Goal: Transaction & Acquisition: Purchase product/service

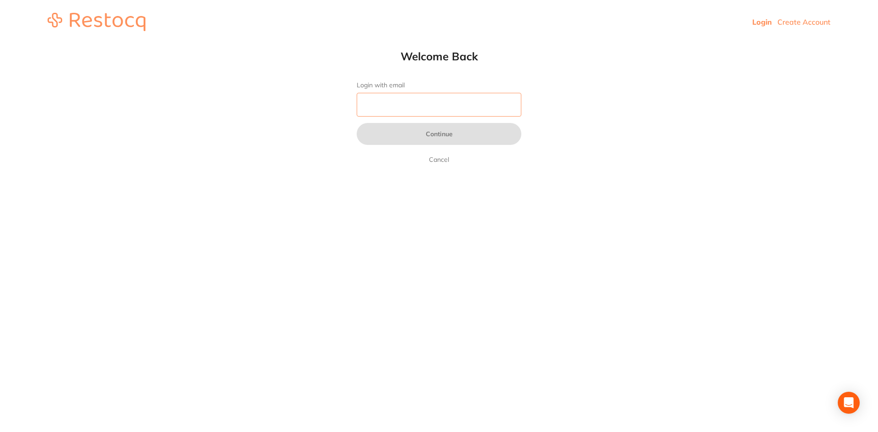
click at [394, 112] on input "Login with email" at bounding box center [439, 105] width 165 height 24
type input "horsham@experteeth.com.au"
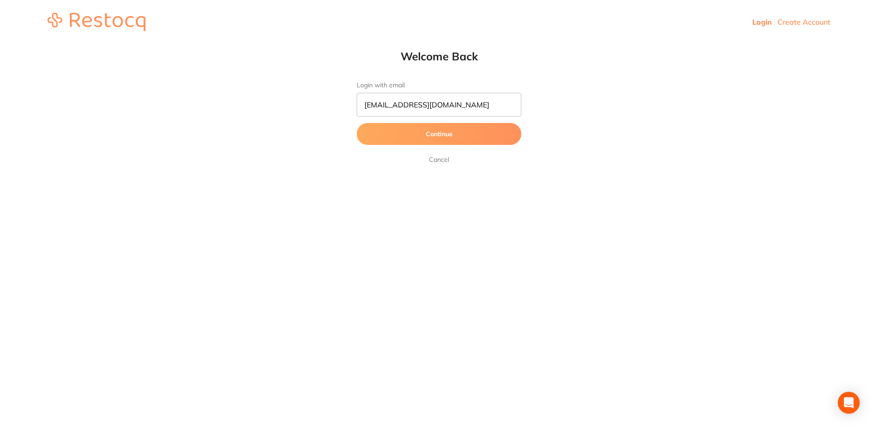
click at [419, 128] on button "Continue" at bounding box center [439, 134] width 165 height 22
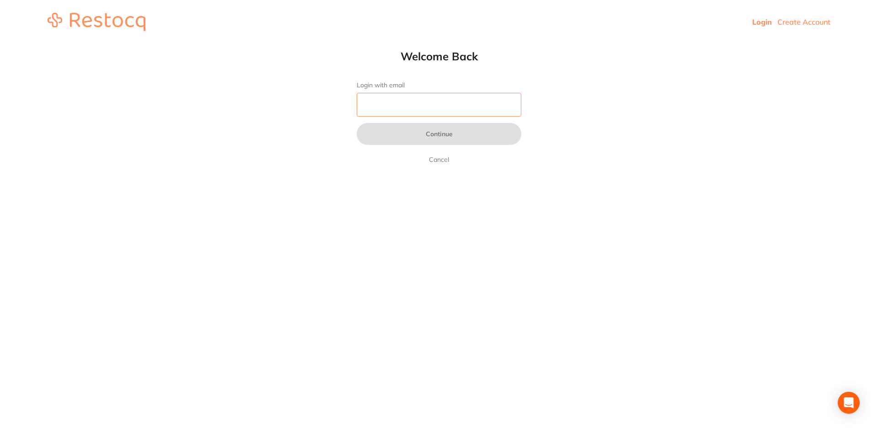
click at [481, 93] on input "Login with email" at bounding box center [439, 105] width 165 height 24
type input "[EMAIL_ADDRESS][DOMAIN_NAME]"
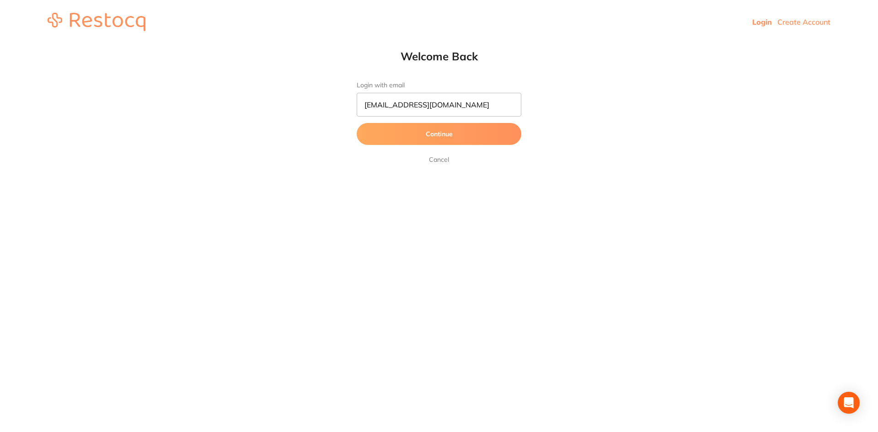
click at [424, 140] on button "Continue" at bounding box center [439, 134] width 165 height 22
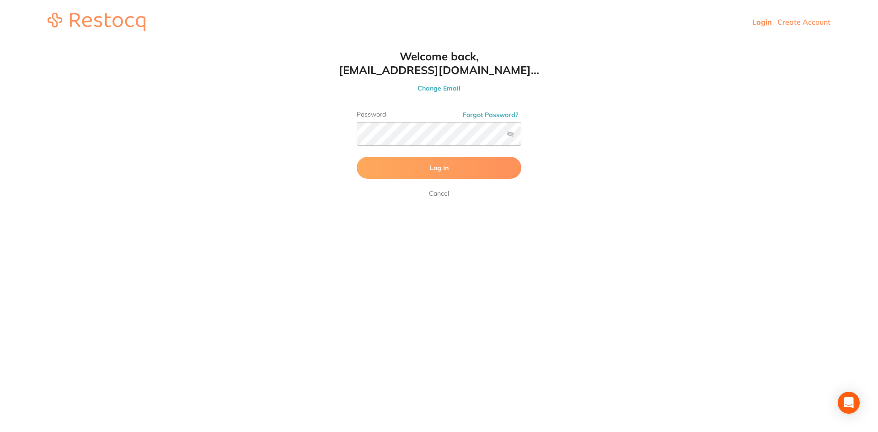
click at [381, 164] on button "Log In" at bounding box center [439, 168] width 165 height 22
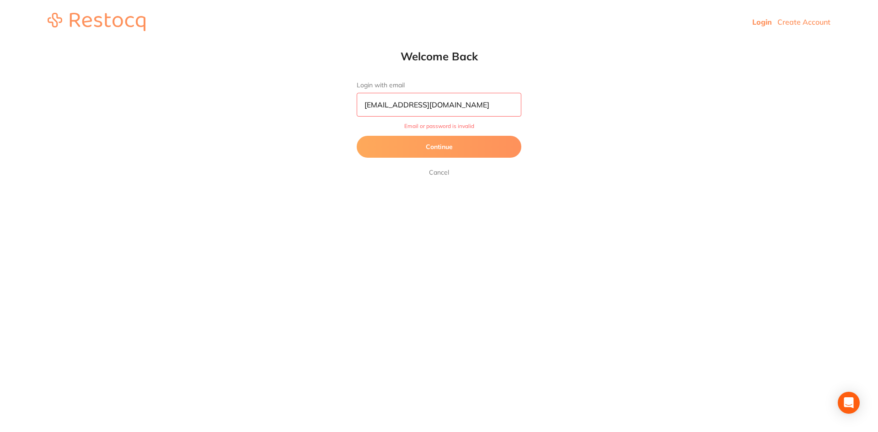
click at [465, 150] on button "Continue" at bounding box center [439, 147] width 165 height 22
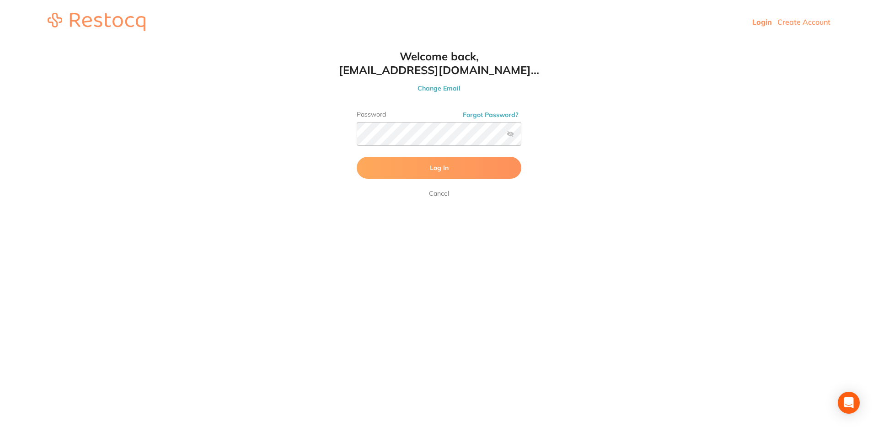
click at [509, 135] on label at bounding box center [510, 133] width 7 height 7
click at [521, 137] on input "checkbox" at bounding box center [521, 137] width 0 height 0
click at [381, 161] on button "Log In" at bounding box center [439, 168] width 165 height 22
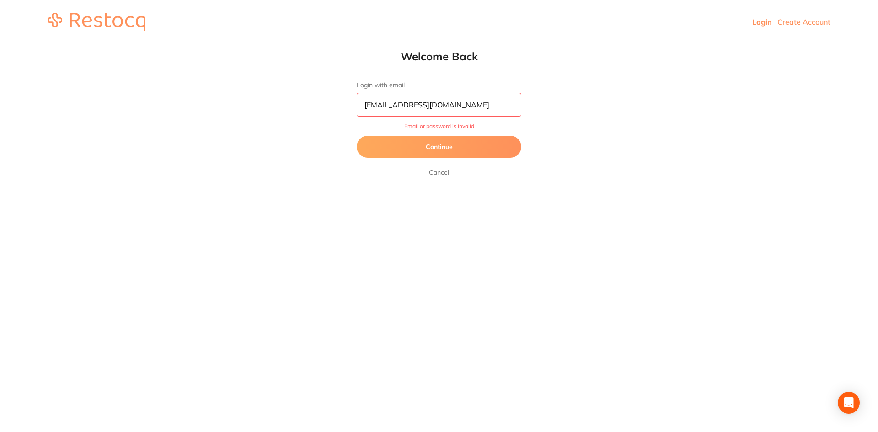
click at [455, 147] on button "Continue" at bounding box center [439, 147] width 165 height 22
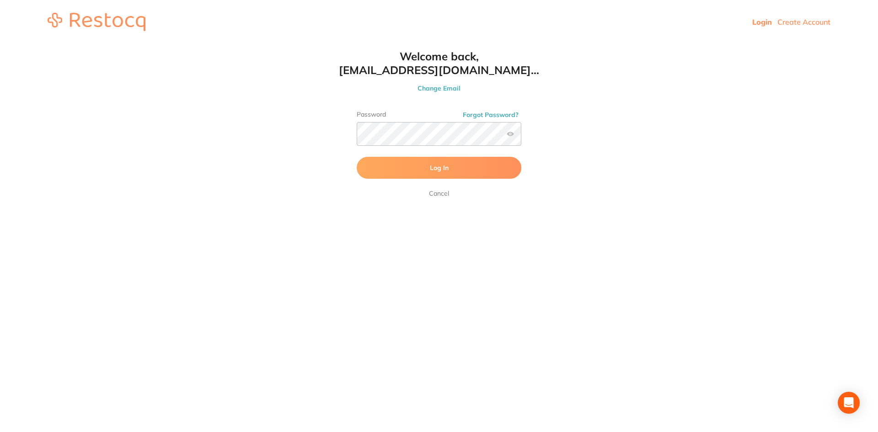
click at [400, 183] on form "Password Forgot Password? Log In Cancel" at bounding box center [439, 155] width 165 height 88
click at [403, 173] on button "Log In" at bounding box center [439, 168] width 165 height 22
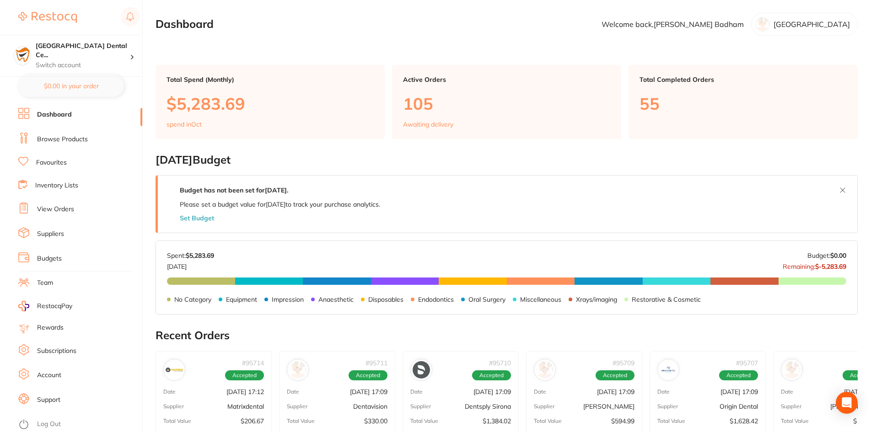
click at [74, 144] on li "Browse Products" at bounding box center [80, 140] width 124 height 14
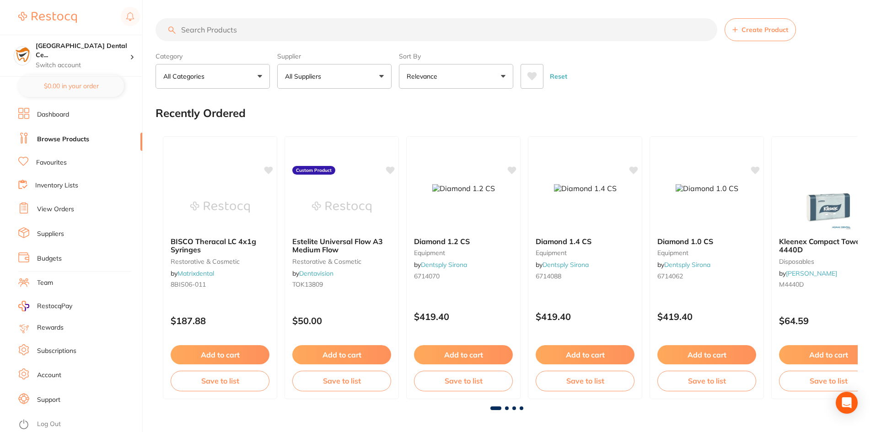
click at [231, 34] on input "search" at bounding box center [437, 29] width 562 height 23
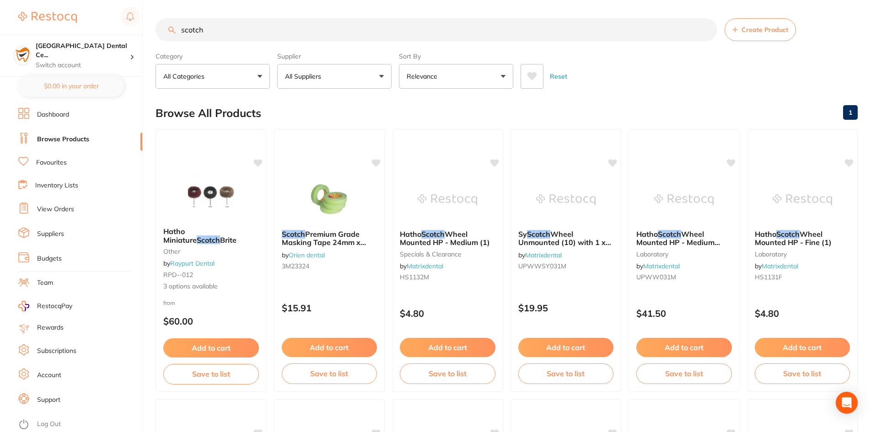
type input "scotch"
click at [362, 83] on button "All Suppliers" at bounding box center [334, 76] width 114 height 25
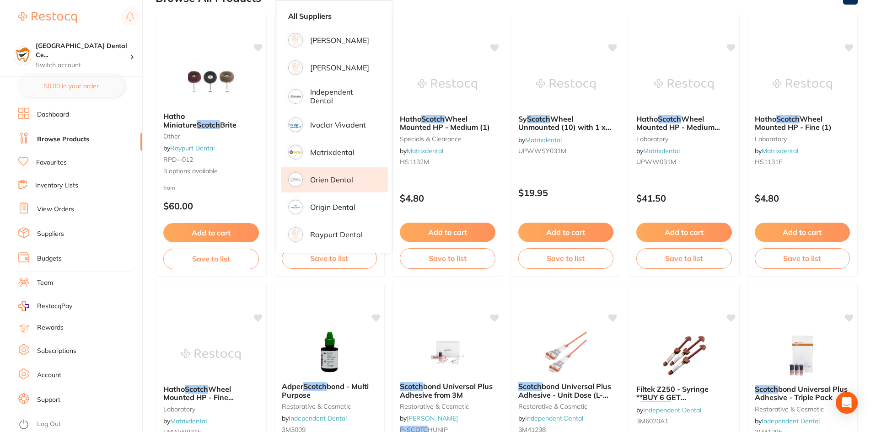
scroll to position [229, 0]
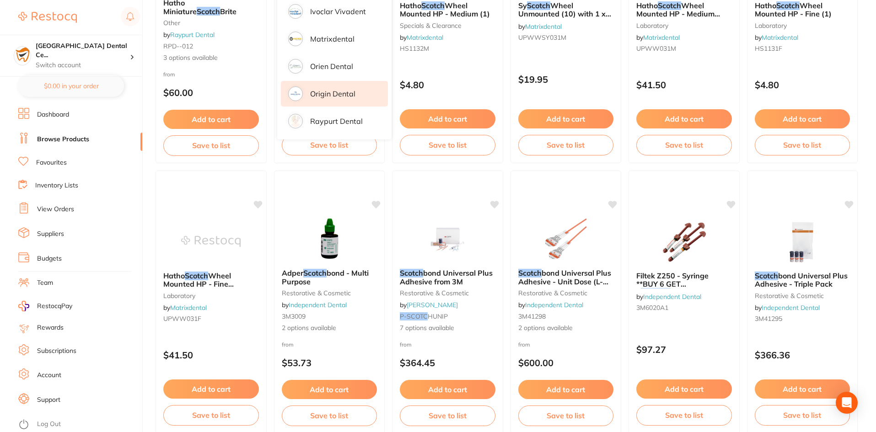
click at [324, 94] on p "Origin Dental" at bounding box center [332, 94] width 45 height 8
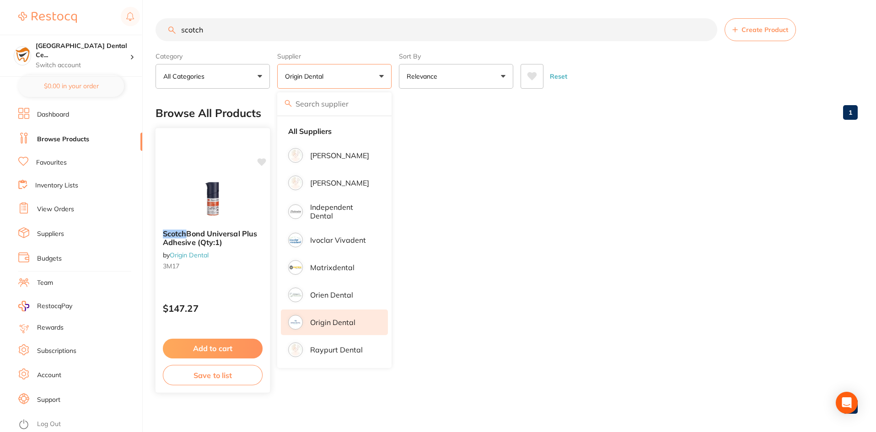
click at [190, 339] on button "Add to cart" at bounding box center [213, 349] width 100 height 20
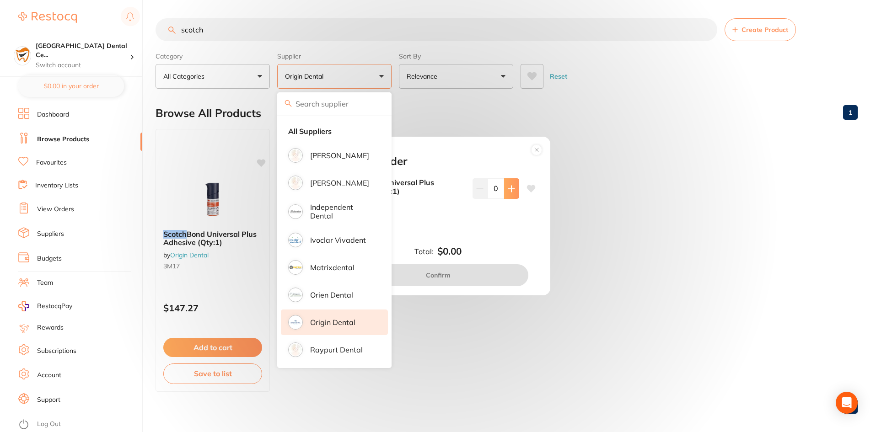
click at [514, 192] on button at bounding box center [511, 188] width 15 height 20
click at [508, 187] on icon at bounding box center [511, 188] width 7 height 7
type input "4"
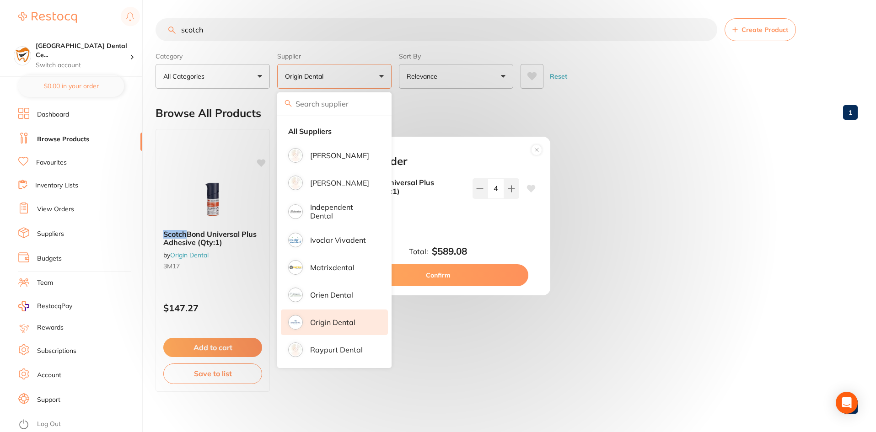
click at [472, 277] on button "Confirm" at bounding box center [438, 275] width 180 height 22
checkbox input "false"
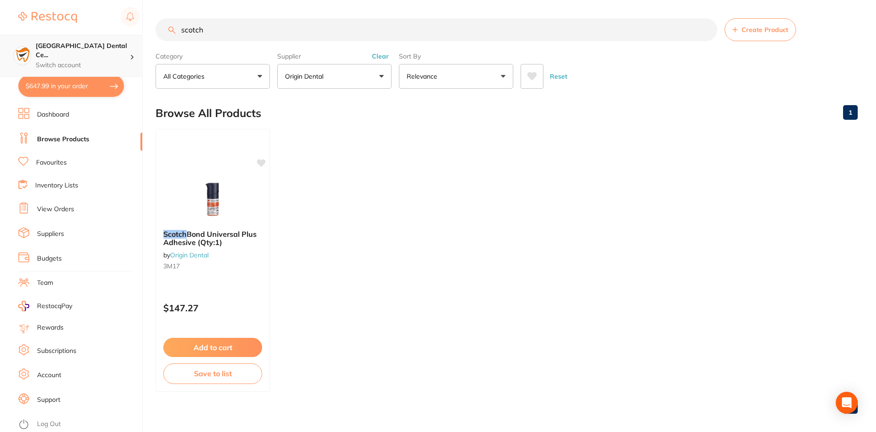
click at [81, 65] on div "Horsham Plaza Dental Ce... Switch account" at bounding box center [71, 56] width 142 height 42
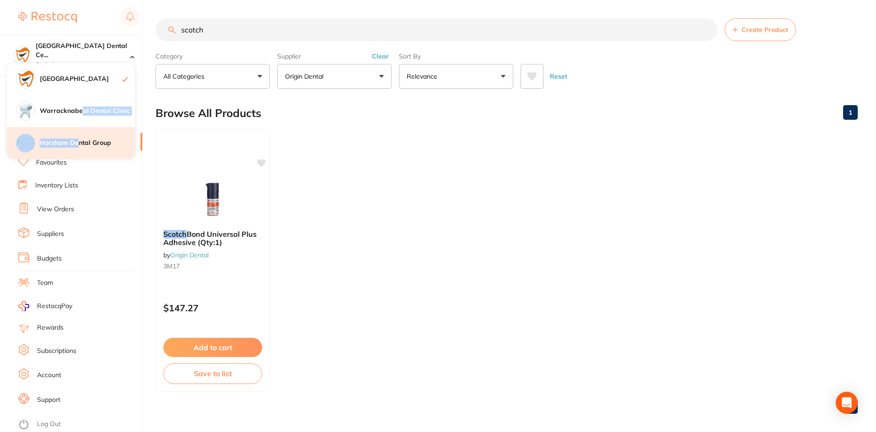
drag, startPoint x: 82, startPoint y: 113, endPoint x: 79, endPoint y: 137, distance: 24.5
click at [80, 137] on div "Horsham Plaza Dental Centre Warracknabeal Dental Clinic Horsham Dental Group" at bounding box center [71, 111] width 128 height 96
click at [79, 137] on div "Horsham Dental Group" at bounding box center [71, 143] width 128 height 32
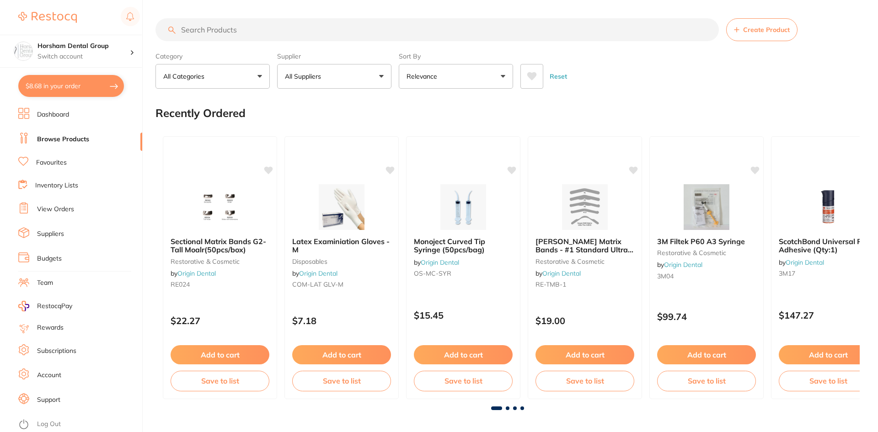
drag, startPoint x: 0, startPoint y: 0, endPoint x: 113, endPoint y: 89, distance: 144.0
click at [113, 87] on button "$8.68 in your order" at bounding box center [71, 86] width 106 height 22
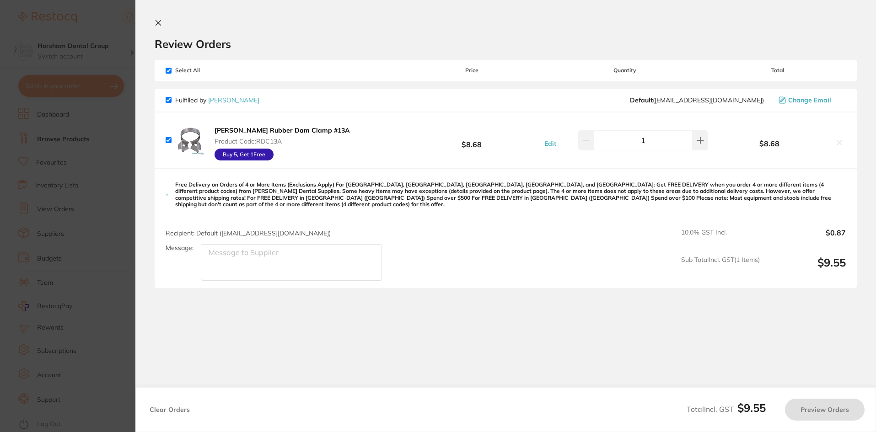
checkbox input "true"
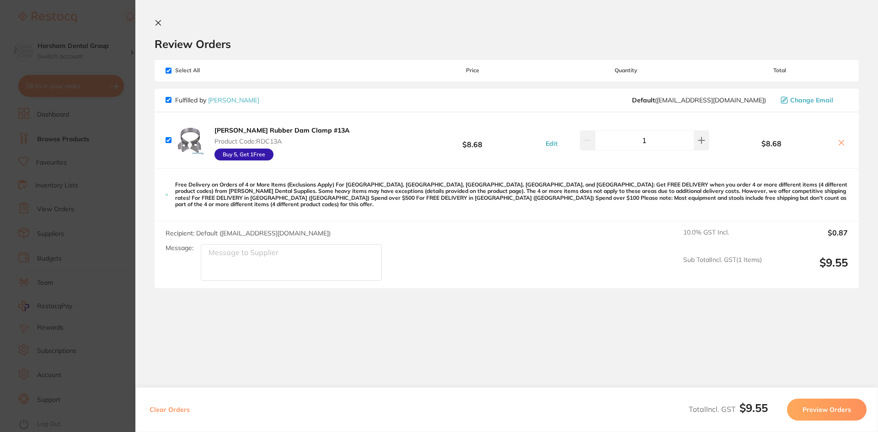
click at [689, 139] on input "1" at bounding box center [644, 140] width 99 height 20
click at [698, 139] on icon at bounding box center [701, 140] width 7 height 7
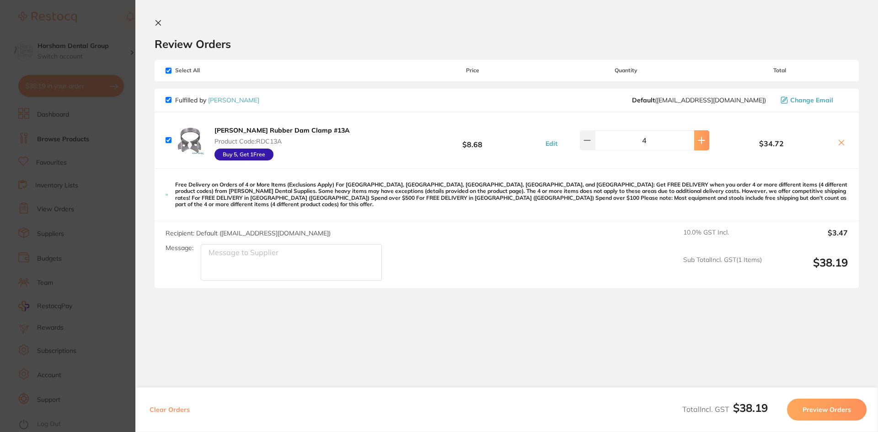
click at [698, 139] on icon at bounding box center [701, 140] width 7 height 7
type input "5"
click at [500, 121] on div "[PERSON_NAME] Rubber Dam Clamp #13A Product Code: RDC13A Buy 5, Get 1 Free $8.6…" at bounding box center [507, 141] width 704 height 56
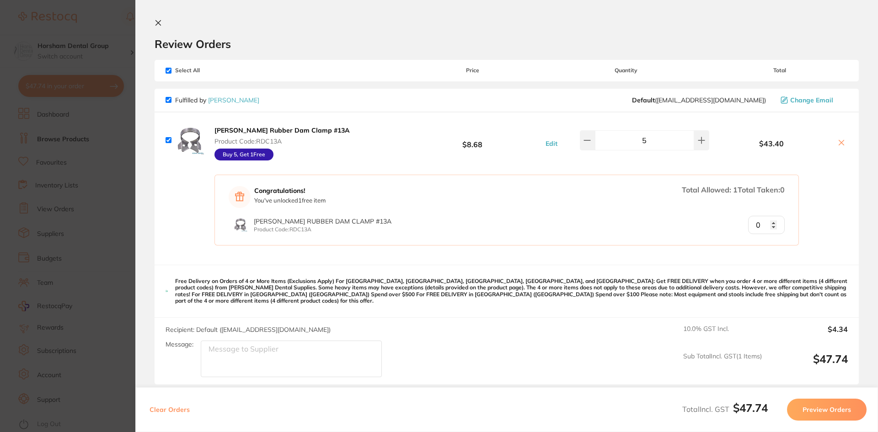
click at [177, 211] on div "Congratulations! You've unlocked 1 free item Total Allowed: 1 Total Taken: 0 [P…" at bounding box center [507, 216] width 704 height 97
click at [157, 20] on icon at bounding box center [158, 22] width 7 height 7
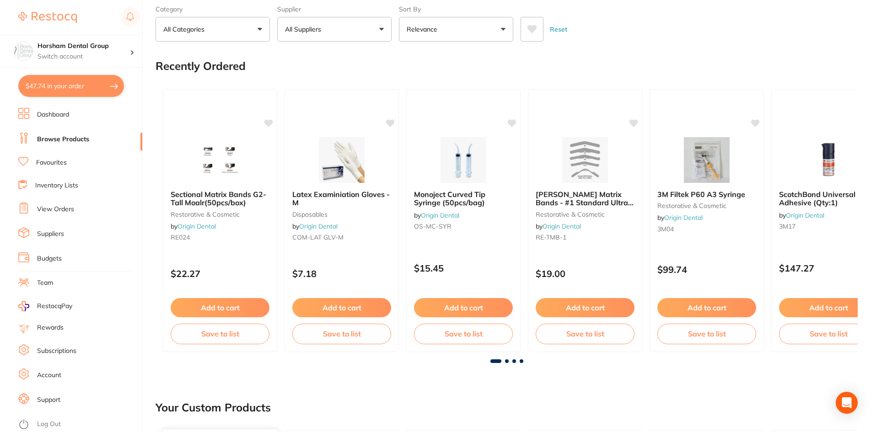
scroll to position [46, 0]
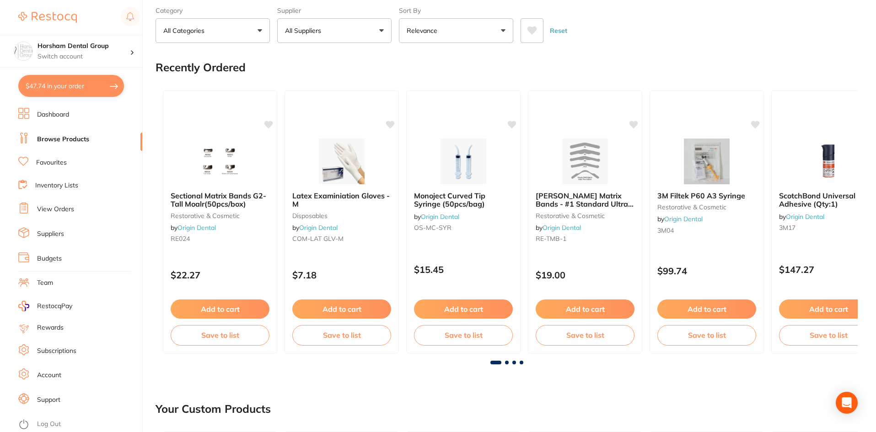
click at [50, 192] on ul "Dashboard Browse Products Favourites Inventory Lists View Orders Suppliers Budg…" at bounding box center [80, 270] width 124 height 324
click at [48, 186] on link "Inventory Lists" at bounding box center [56, 185] width 43 height 9
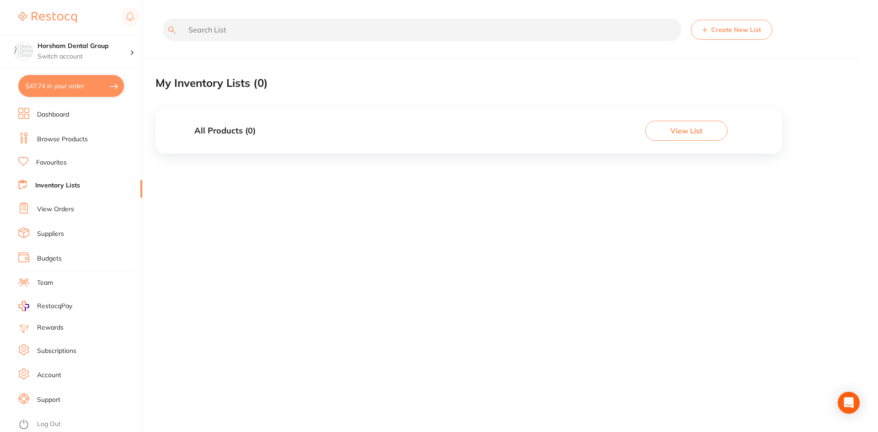
click at [72, 211] on link "View Orders" at bounding box center [55, 209] width 37 height 9
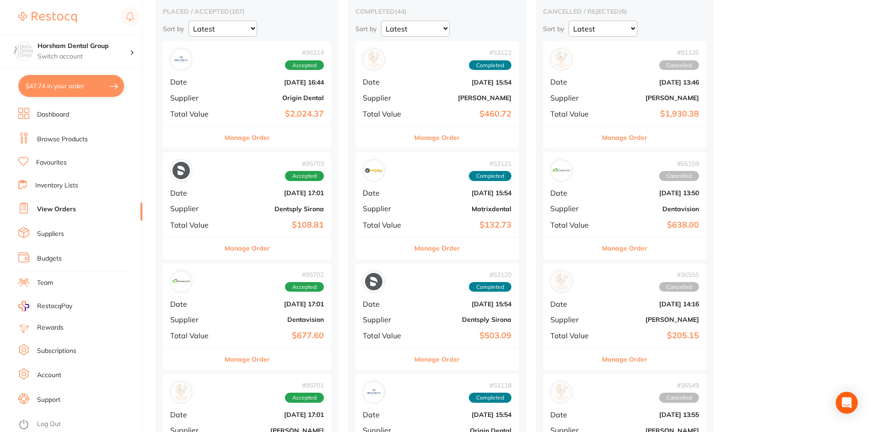
scroll to position [229, 0]
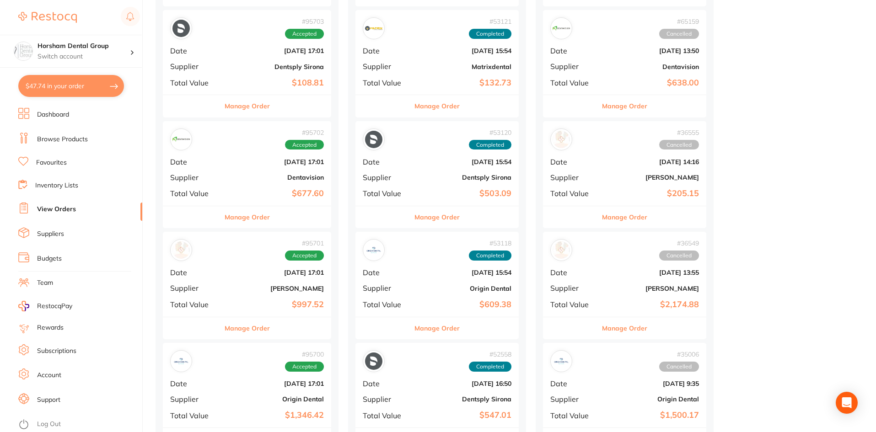
click at [284, 334] on div "Manage Order" at bounding box center [247, 328] width 168 height 22
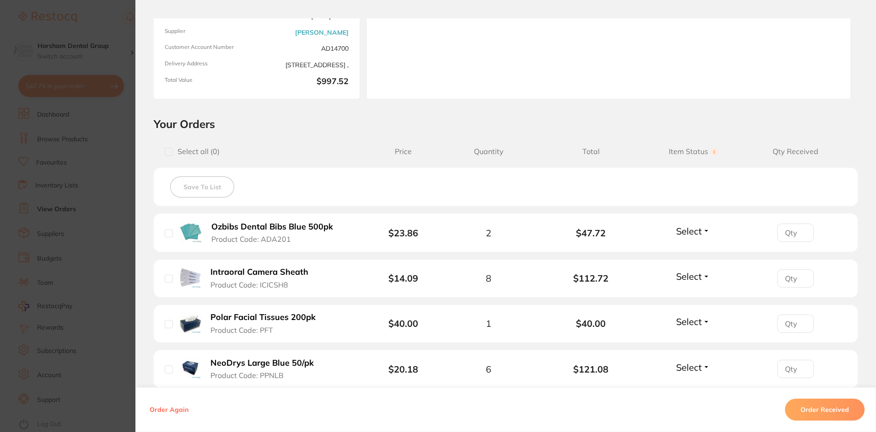
scroll to position [274, 0]
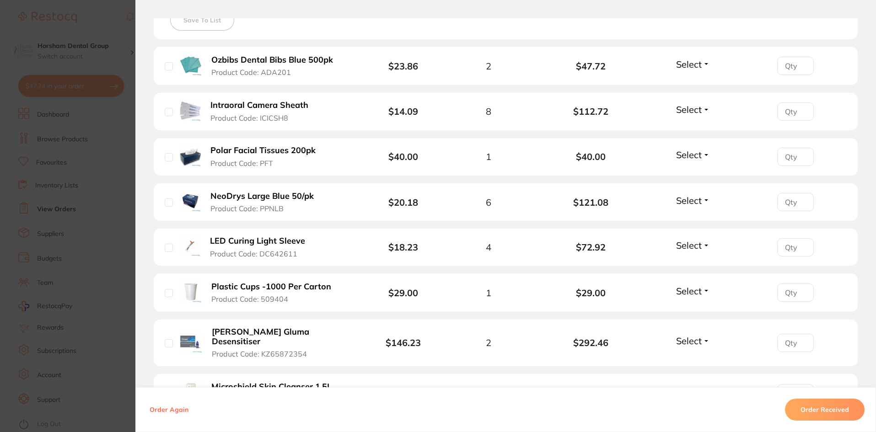
click at [102, 272] on section "Order ID: Restocq- 95701 Order Information Accepted Order Order Date [DATE] 17:…" at bounding box center [438, 216] width 876 height 432
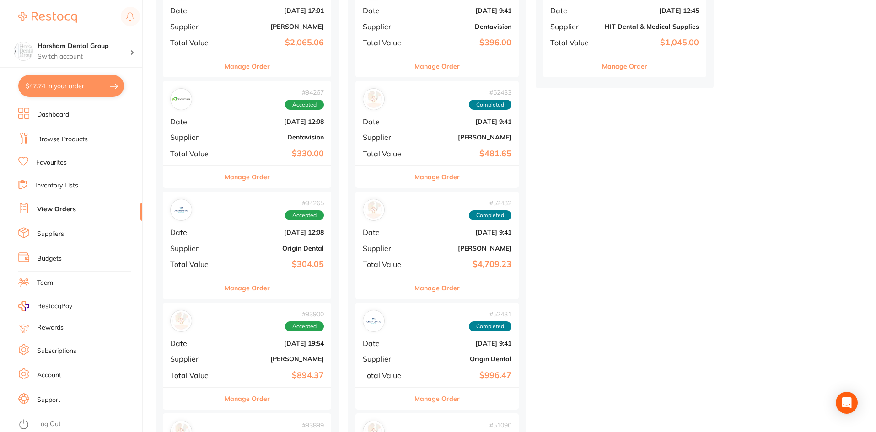
scroll to position [823, 0]
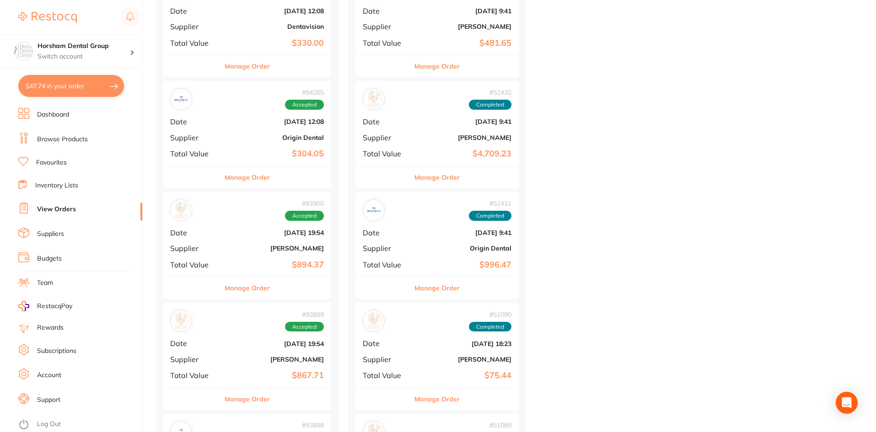
click at [265, 291] on button "Manage Order" at bounding box center [247, 288] width 45 height 22
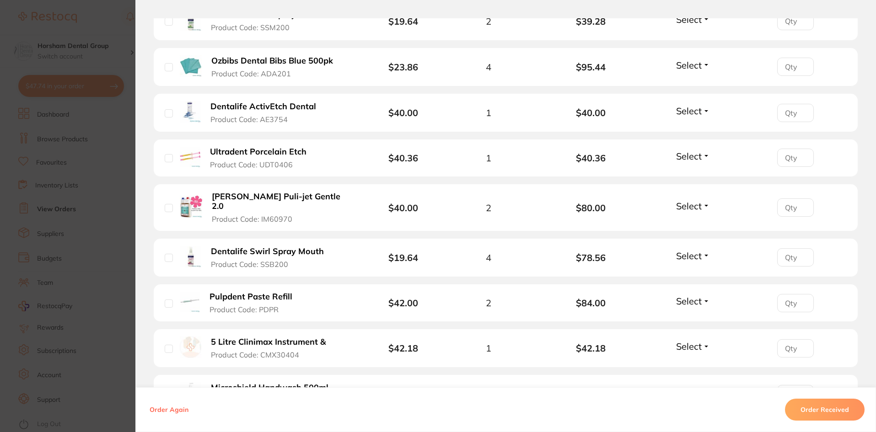
scroll to position [503, 0]
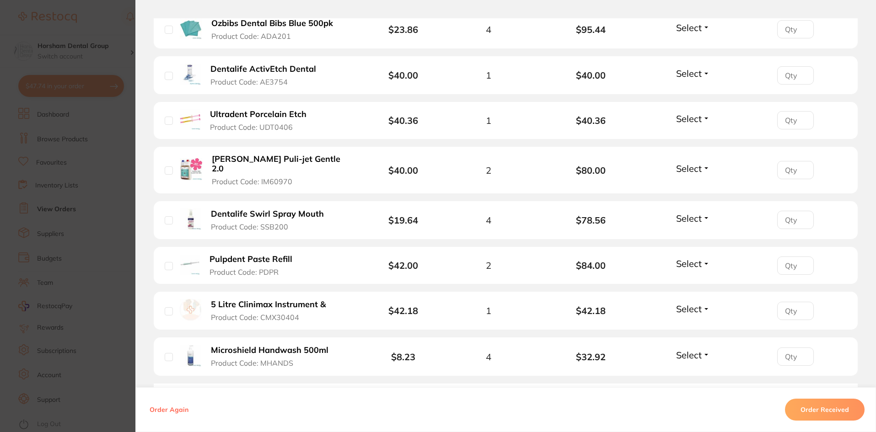
click at [106, 243] on section "Order ID: Restocq- 93900 Order Information Accepted Order Order Date [DATE] 19:…" at bounding box center [438, 216] width 876 height 432
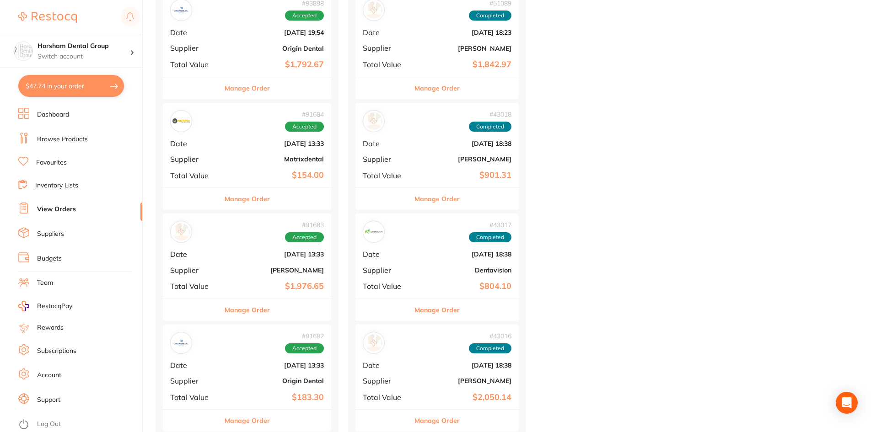
scroll to position [1509, 0]
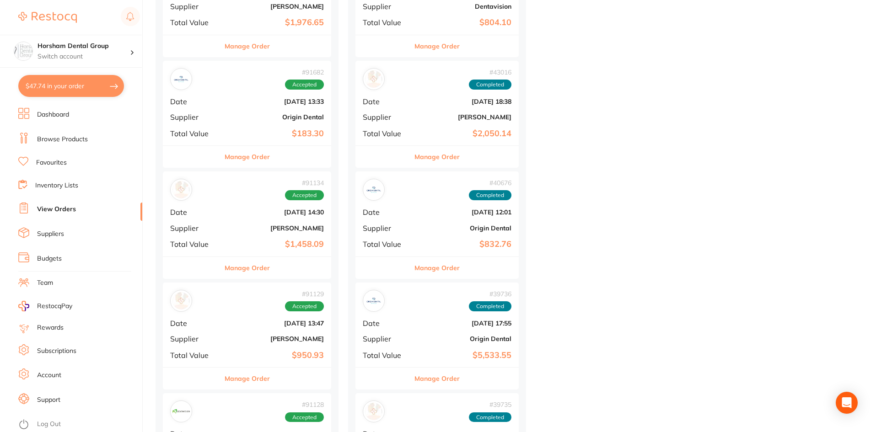
click at [262, 378] on button "Manage Order" at bounding box center [247, 379] width 45 height 22
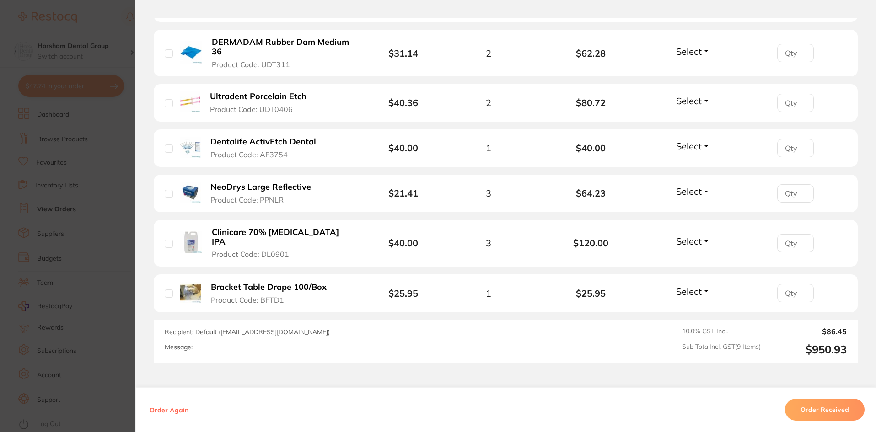
scroll to position [495, 0]
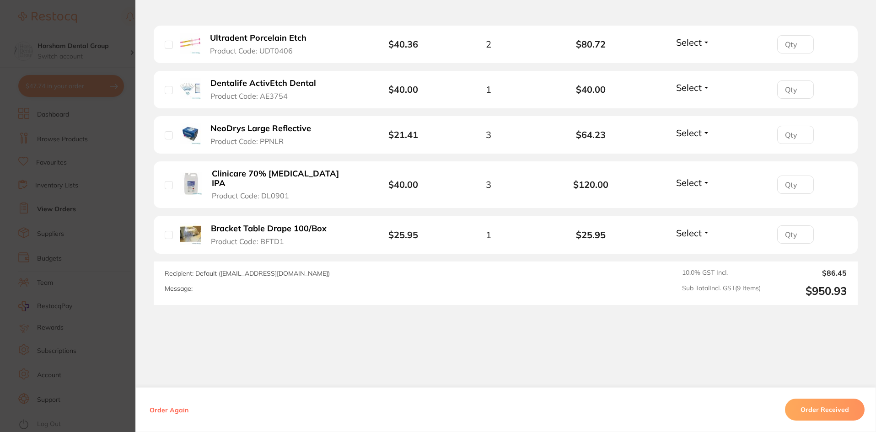
click at [79, 216] on section "Order ID: Restocq- 91129 Order Information Accepted Order Order Date [DATE] 13:…" at bounding box center [438, 216] width 876 height 432
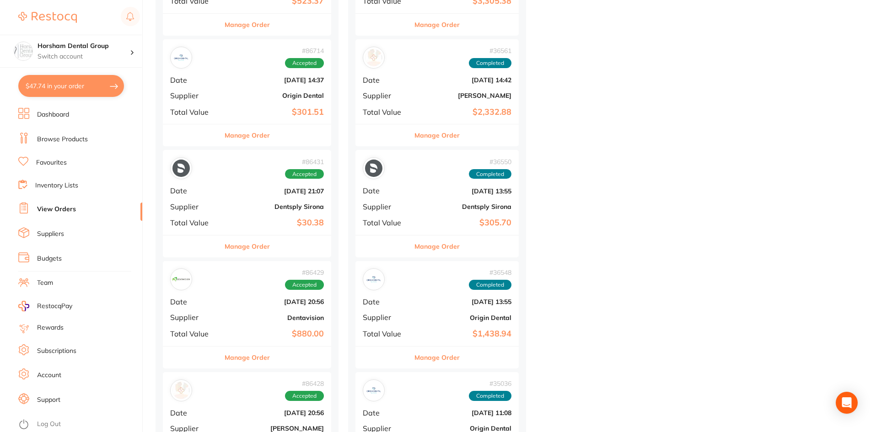
scroll to position [2928, 0]
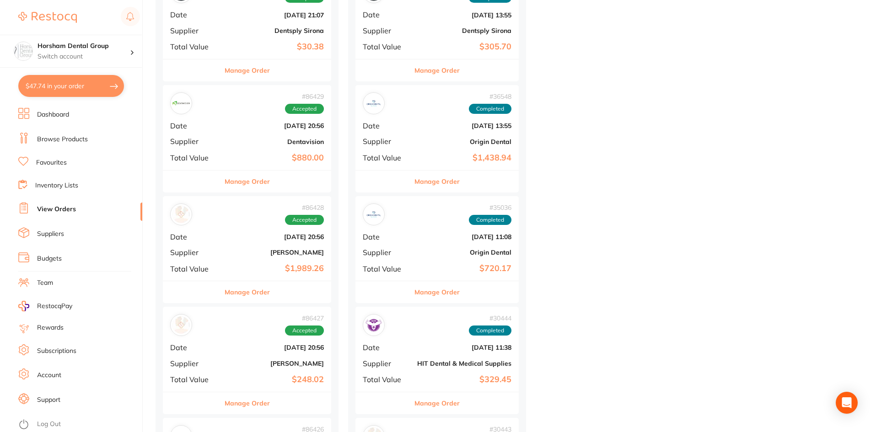
click at [268, 403] on button "Manage Order" at bounding box center [247, 403] width 45 height 22
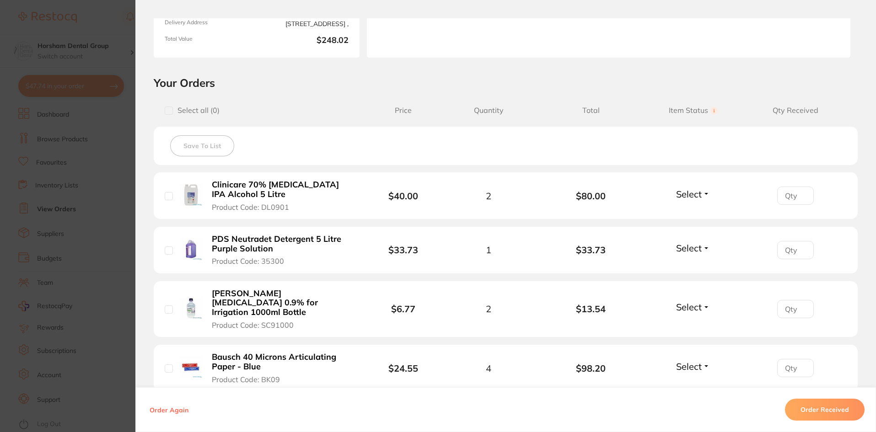
scroll to position [286, 0]
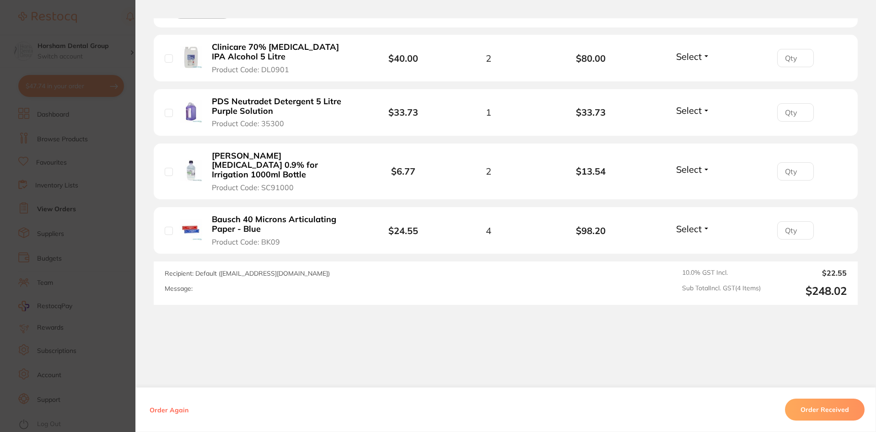
click at [104, 143] on section "Order ID: Restocq- 86427 Order Information Accepted Order Order Date [DATE] 20:…" at bounding box center [438, 216] width 876 height 432
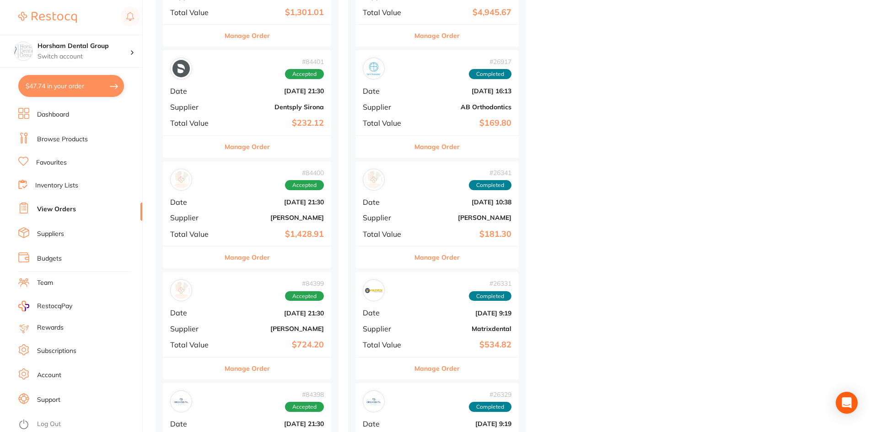
scroll to position [3476, 0]
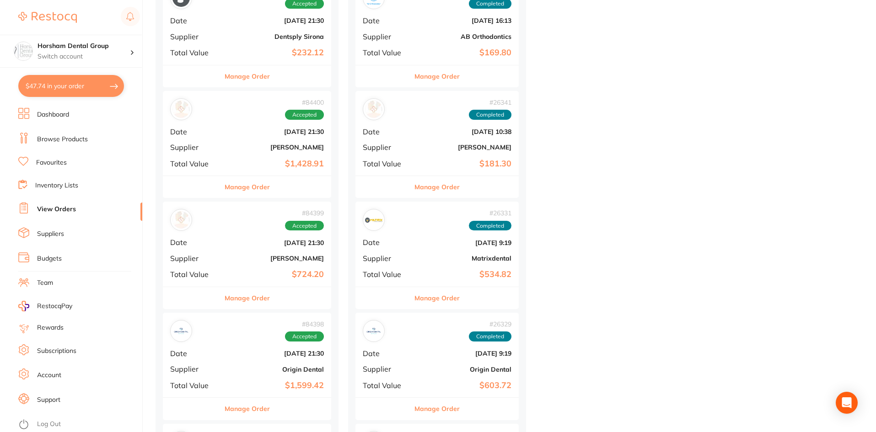
click at [252, 307] on button "Manage Order" at bounding box center [247, 298] width 45 height 22
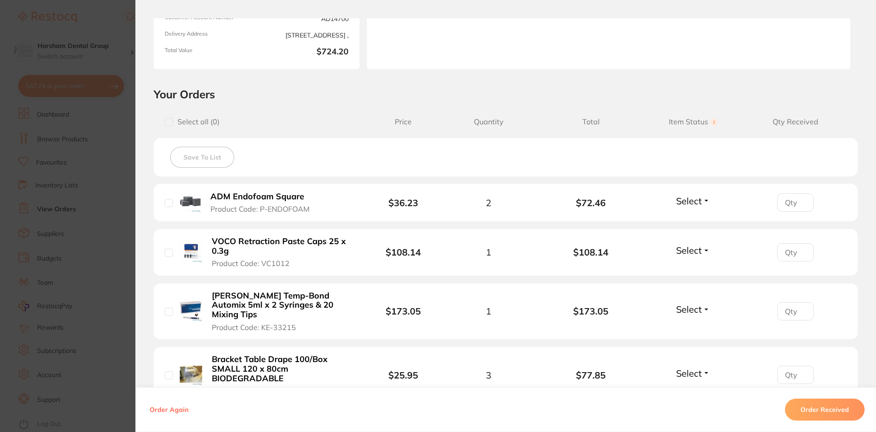
scroll to position [449, 0]
